Goal: Task Accomplishment & Management: Use online tool/utility

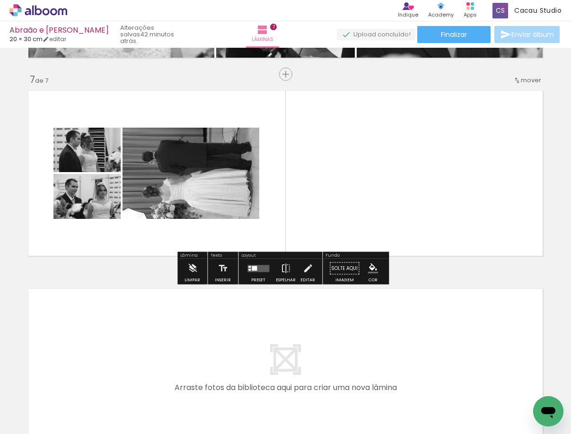
click at [174, 198] on quentale-photo at bounding box center [190, 173] width 137 height 91
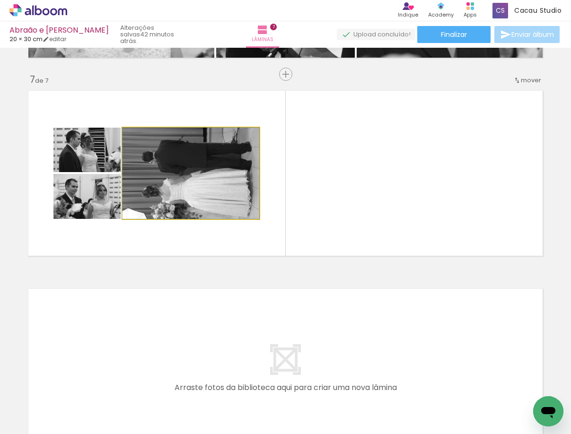
click at [185, 185] on quentale-photo at bounding box center [190, 173] width 137 height 91
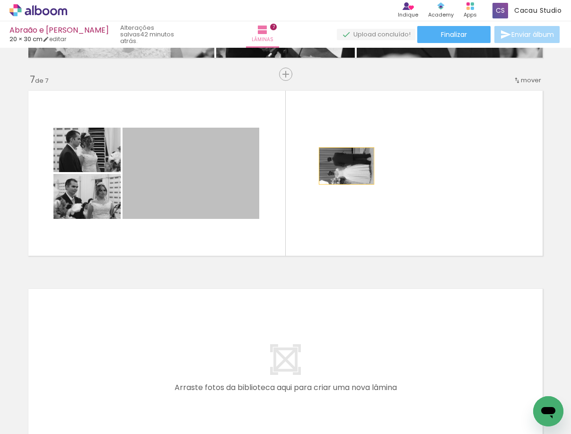
drag, startPoint x: 166, startPoint y: 176, endPoint x: 351, endPoint y: 166, distance: 185.1
click at [351, 166] on quentale-layouter at bounding box center [285, 173] width 523 height 174
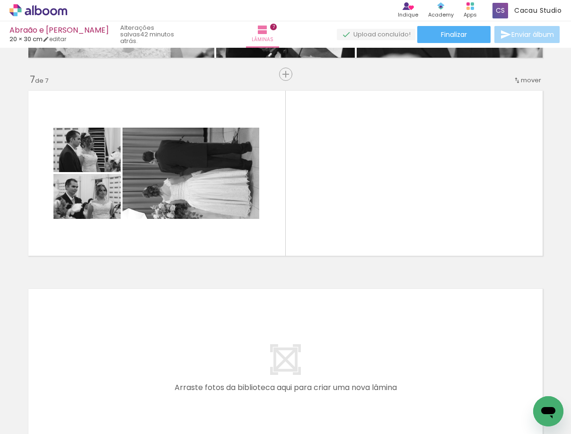
scroll to position [0, 232]
drag, startPoint x: 301, startPoint y: 336, endPoint x: 269, endPoint y: 213, distance: 127.3
click at [269, 213] on quentale-layouter at bounding box center [285, 173] width 523 height 174
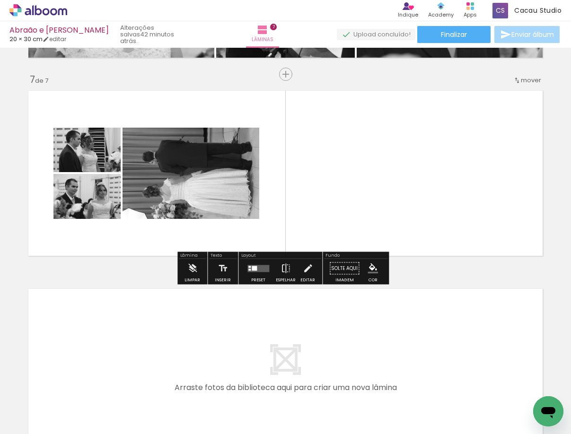
click at [307, 184] on quentale-layouter at bounding box center [285, 173] width 523 height 174
click at [324, 166] on quentale-layouter at bounding box center [285, 173] width 523 height 174
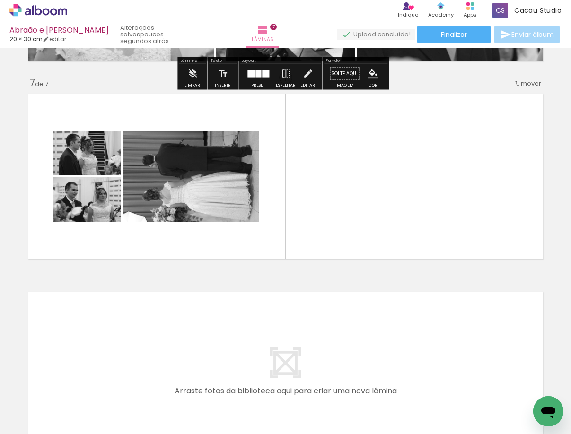
scroll to position [1177, 0]
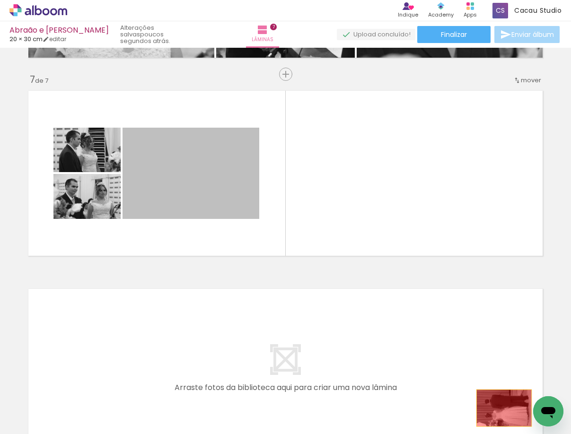
drag, startPoint x: 158, startPoint y: 191, endPoint x: 500, endPoint y: 408, distance: 404.5
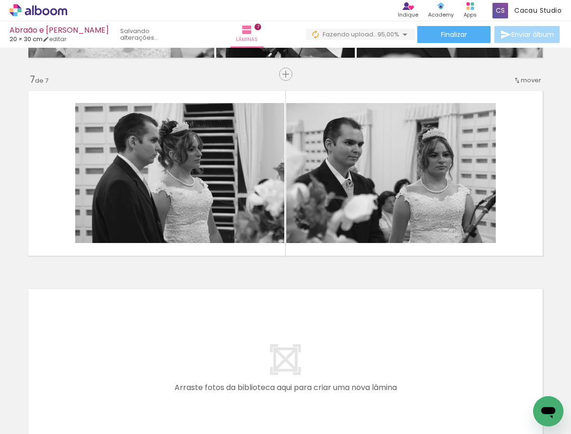
scroll to position [0, 569]
click at [207, 408] on div at bounding box center [214, 402] width 47 height 31
click at [207, 407] on div at bounding box center [214, 402] width 47 height 31
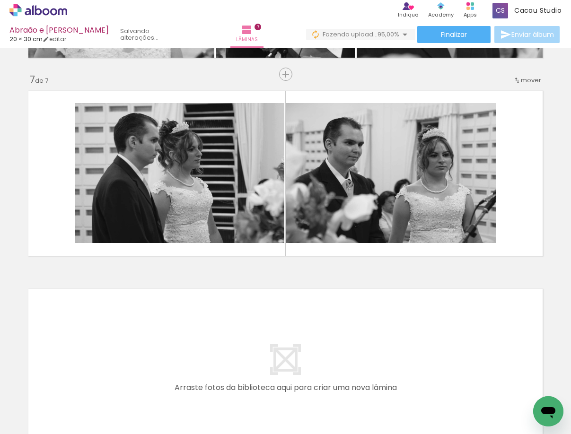
click at [207, 407] on div at bounding box center [214, 402] width 47 height 31
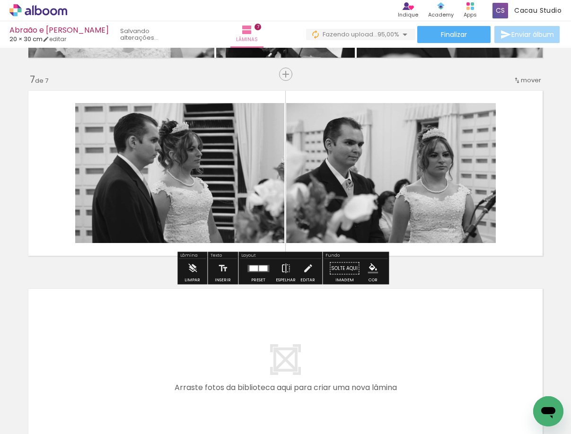
click at [522, 408] on div at bounding box center [532, 402] width 47 height 31
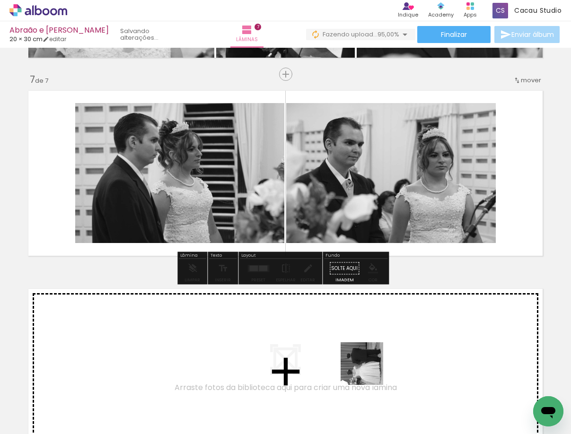
drag, startPoint x: 522, startPoint y: 408, endPoint x: 368, endPoint y: 371, distance: 158.7
click at [368, 371] on quentale-workspace at bounding box center [285, 217] width 571 height 434
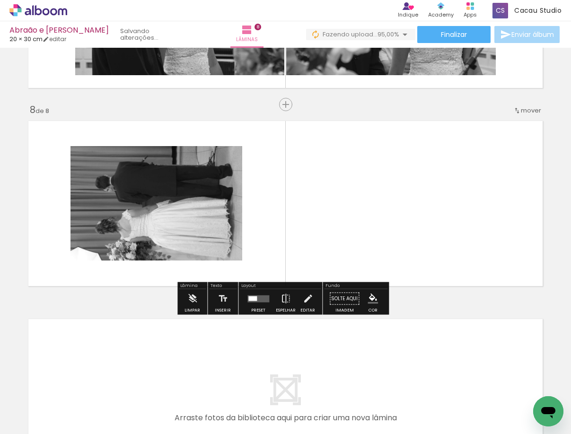
scroll to position [1356, 0]
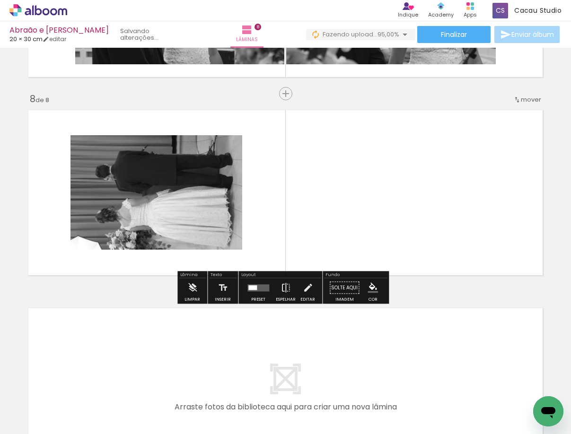
click at [164, 227] on quentale-photo at bounding box center [156, 192] width 172 height 114
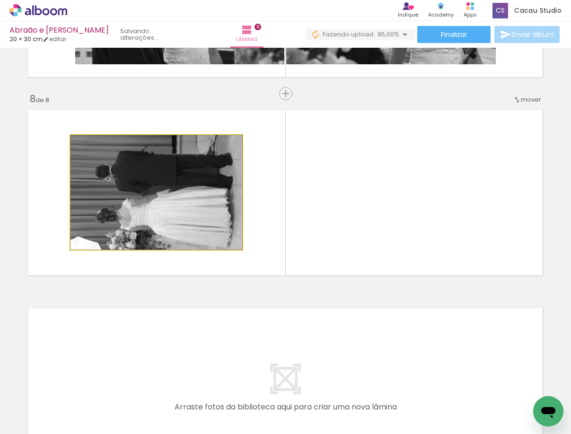
click at [183, 216] on quentale-photo at bounding box center [156, 192] width 172 height 114
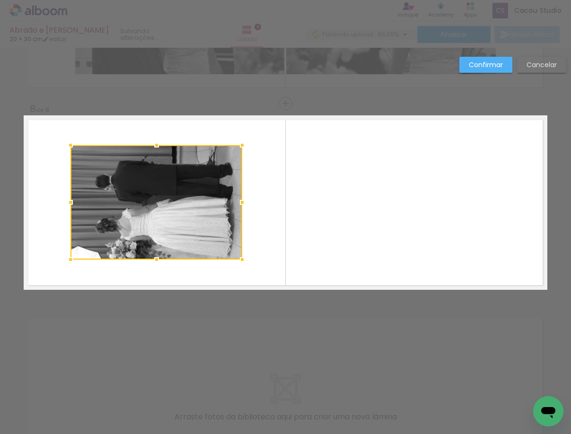
scroll to position [1338, 0]
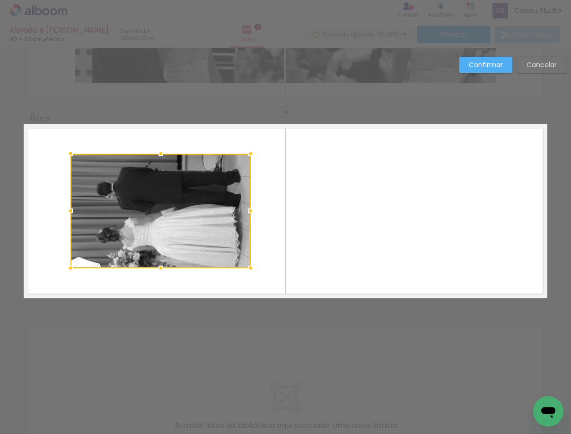
drag, startPoint x: 238, startPoint y: 209, endPoint x: 248, endPoint y: 222, distance: 15.5
click at [248, 222] on div at bounding box center [160, 211] width 180 height 114
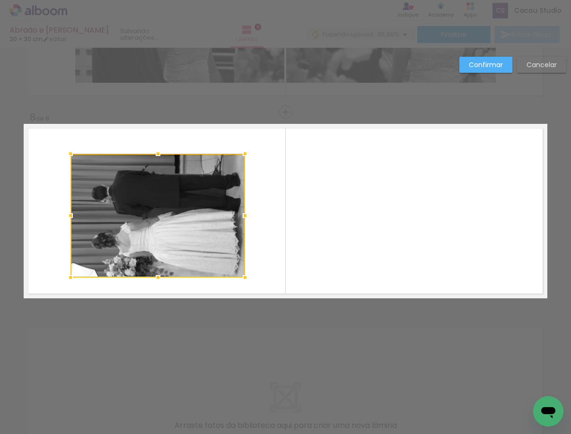
drag, startPoint x: 255, startPoint y: 280, endPoint x: 248, endPoint y: 287, distance: 9.7
click at [248, 287] on div at bounding box center [244, 277] width 19 height 19
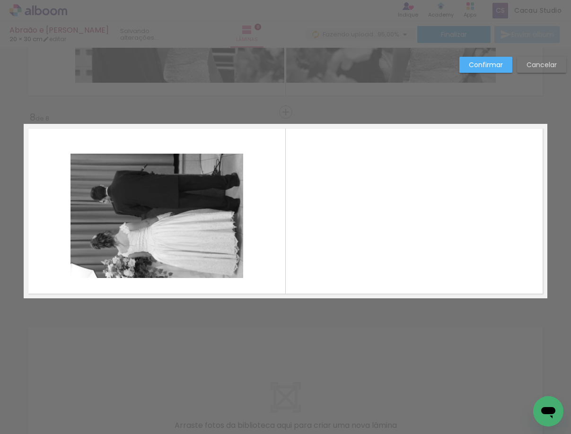
drag, startPoint x: 251, startPoint y: 285, endPoint x: 296, endPoint y: 276, distance: 46.9
click at [299, 276] on quentale-layouter at bounding box center [285, 211] width 523 height 174
click at [202, 251] on quentale-photo at bounding box center [156, 216] width 173 height 124
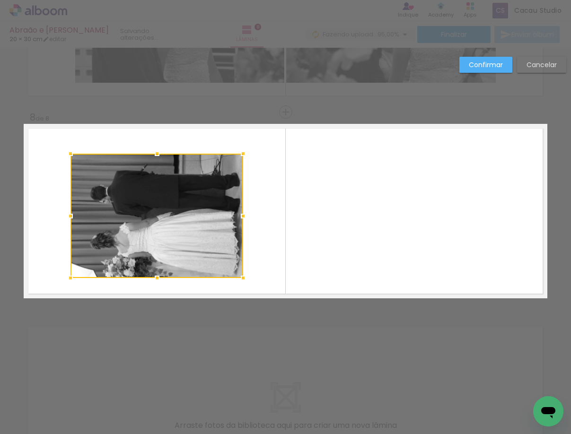
click at [202, 251] on div at bounding box center [156, 216] width 173 height 124
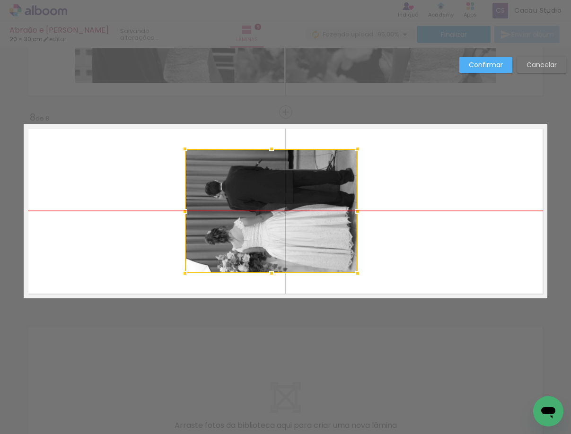
drag, startPoint x: 169, startPoint y: 206, endPoint x: 274, endPoint y: 182, distance: 108.1
click at [283, 204] on div at bounding box center [271, 211] width 173 height 124
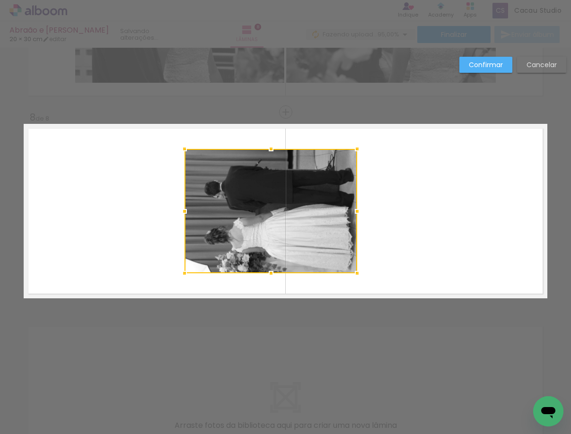
click at [539, 60] on paper-button "Cancelar" at bounding box center [541, 65] width 49 height 16
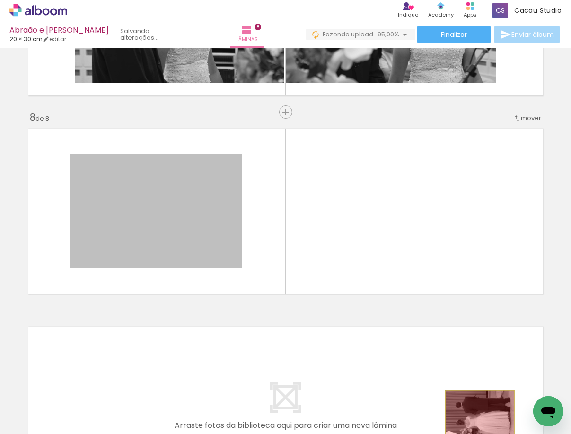
drag, startPoint x: 182, startPoint y: 223, endPoint x: 476, endPoint y: 413, distance: 350.5
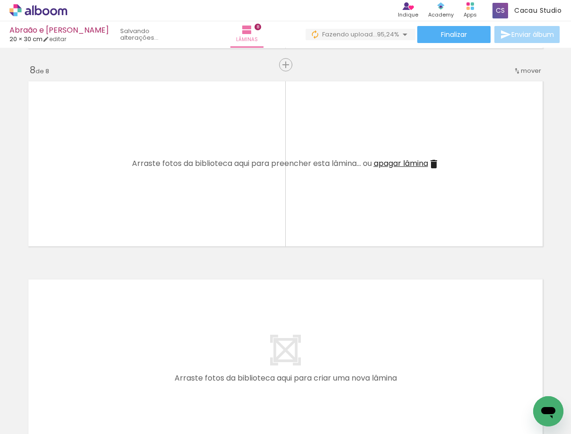
scroll to position [0, 622]
click at [517, 388] on paper-icon-button at bounding box center [511, 383] width 12 height 12
click at [519, 388] on paper-icon-button at bounding box center [516, 383] width 12 height 12
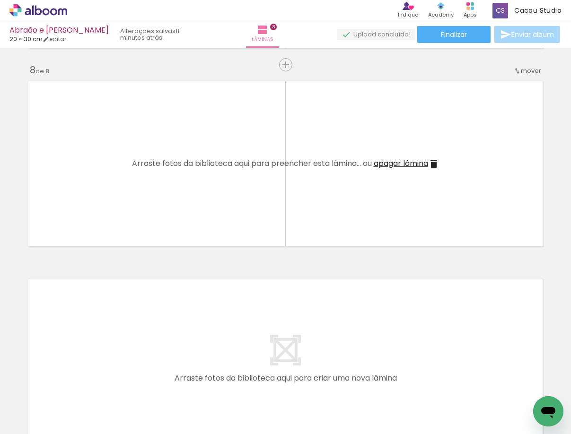
click at [48, 405] on iron-icon at bounding box center [48, 406] width 8 height 8
click at [48, 405] on paper-item "Não utilizadas" at bounding box center [30, 402] width 49 height 8
click at [38, 409] on input "Não utilizadas" at bounding box center [27, 413] width 36 height 8
click at [0, 0] on slot "Todas as fotos" at bounding box center [0, 0] width 0 height 0
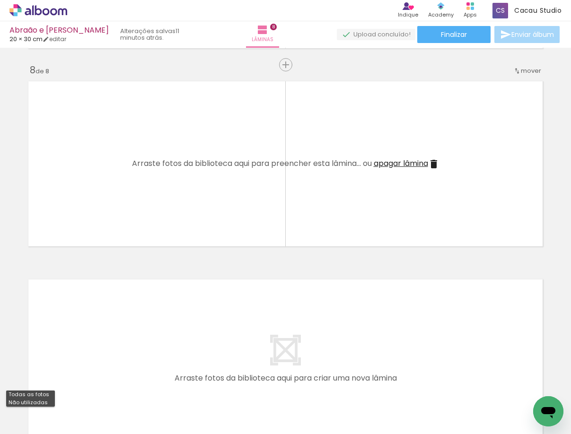
type input "Todas as fotos"
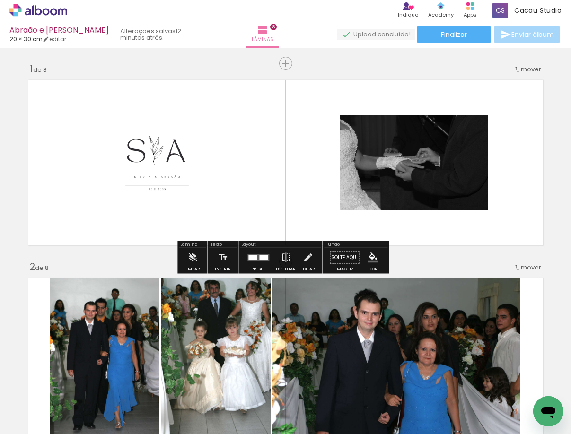
click at [457, 43] on paper-button "Finalizar" at bounding box center [453, 34] width 73 height 17
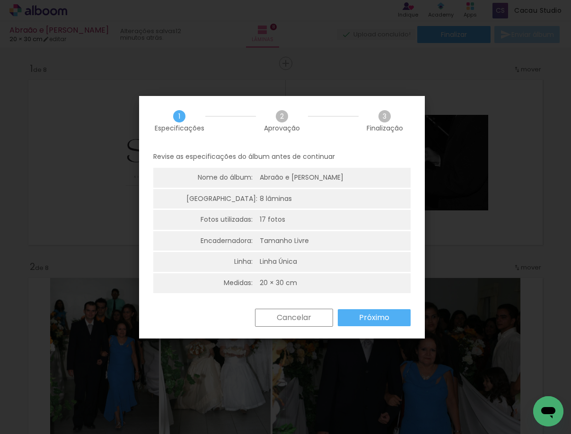
click at [451, 268] on iron-overlay-backdrop at bounding box center [285, 217] width 571 height 434
